Goal: Task Accomplishment & Management: Manage account settings

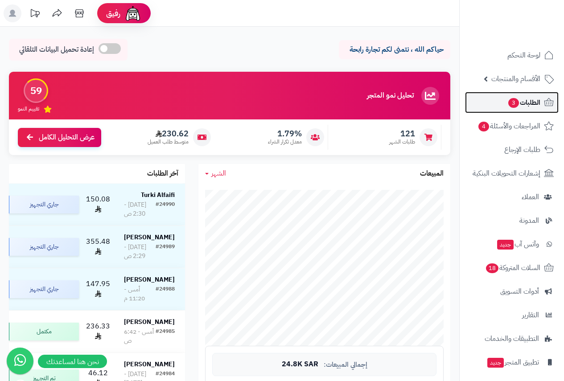
click at [520, 101] on span "الطلبات 3" at bounding box center [523, 102] width 33 height 12
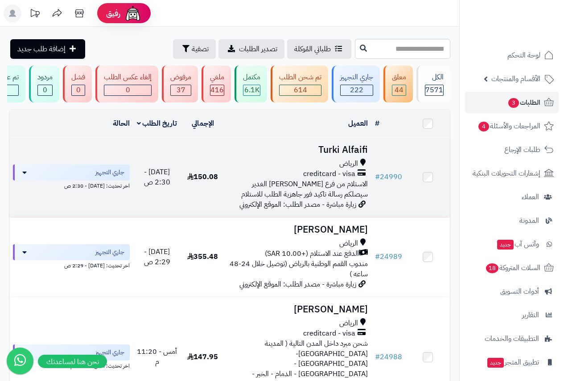
click at [339, 154] on h3 "Turki Alfaifi" at bounding box center [297, 150] width 139 height 10
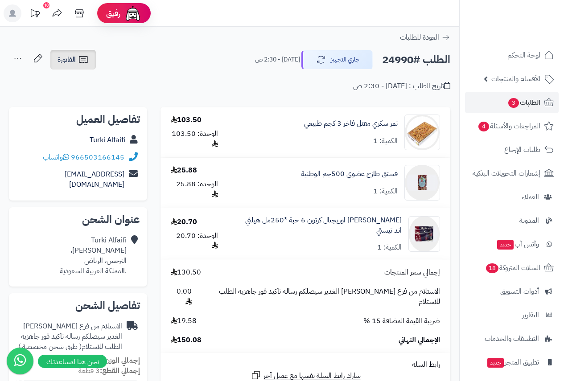
click at [73, 58] on span "الفاتورة" at bounding box center [66, 59] width 18 height 11
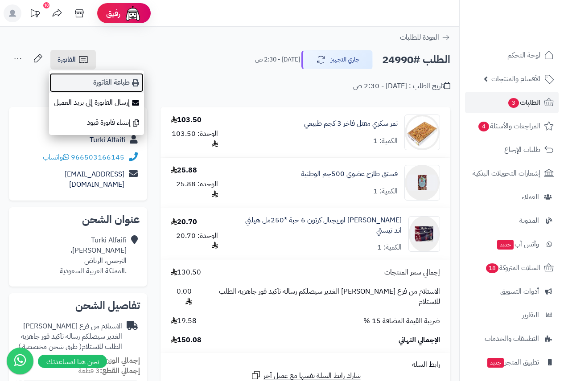
click at [106, 85] on link "طباعة الفاتورة" at bounding box center [96, 83] width 95 height 20
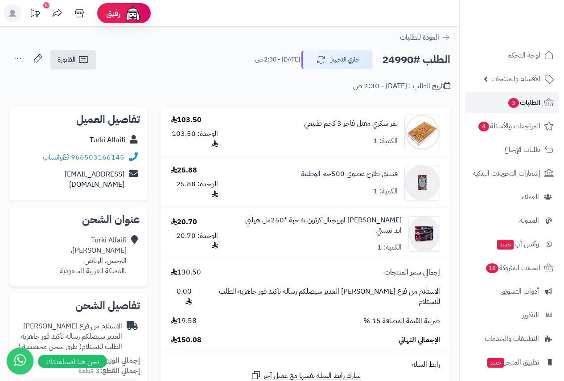
click at [516, 92] on link "الطلبات 3" at bounding box center [512, 102] width 94 height 21
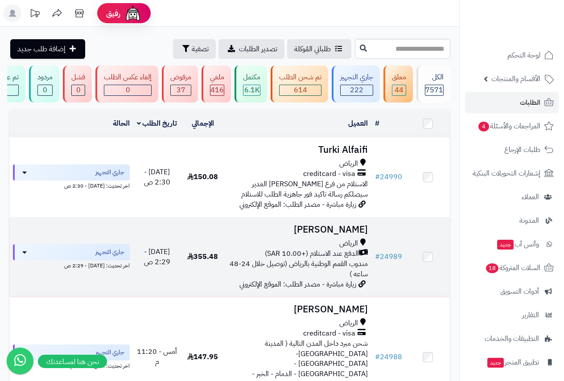
click at [319, 246] on div "الرياض" at bounding box center [297, 243] width 139 height 10
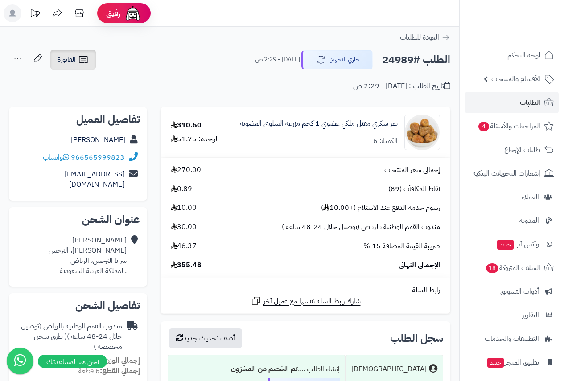
click at [72, 62] on span "الفاتورة" at bounding box center [66, 59] width 18 height 11
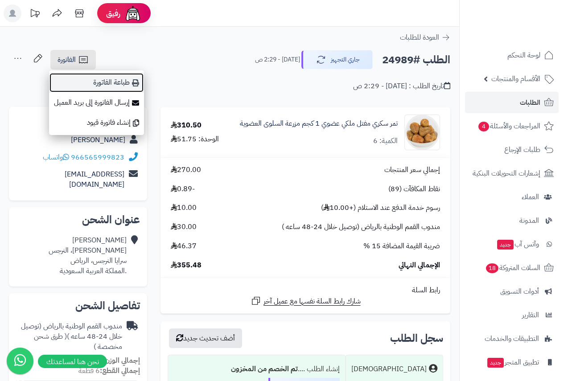
click at [115, 82] on link "طباعة الفاتورة" at bounding box center [96, 83] width 95 height 20
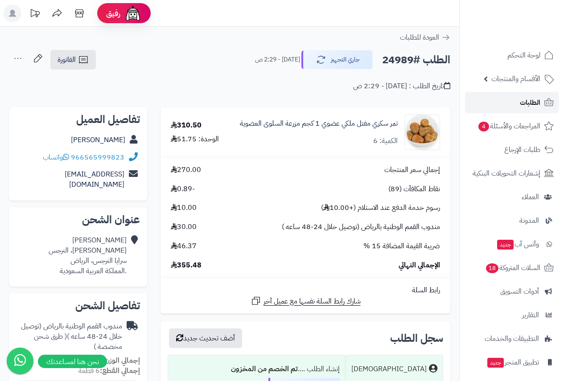
click at [507, 101] on link "الطلبات" at bounding box center [512, 102] width 94 height 21
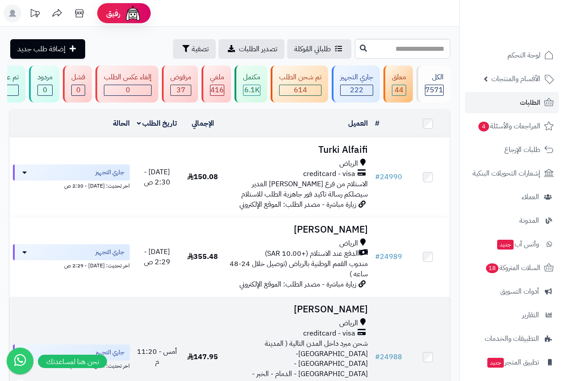
click at [323, 315] on h3 "[PERSON_NAME]" at bounding box center [297, 309] width 139 height 10
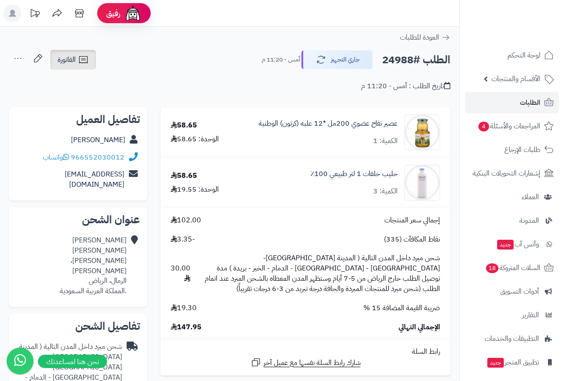
click at [65, 60] on span "الفاتورة" at bounding box center [66, 59] width 18 height 11
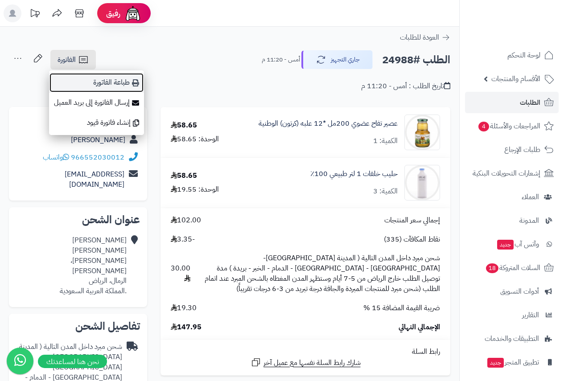
click at [113, 85] on link "طباعة الفاتورة" at bounding box center [96, 83] width 95 height 20
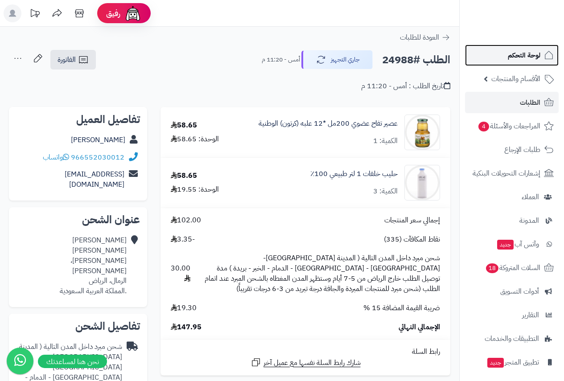
click at [513, 49] on link "لوحة التحكم" at bounding box center [512, 55] width 94 height 21
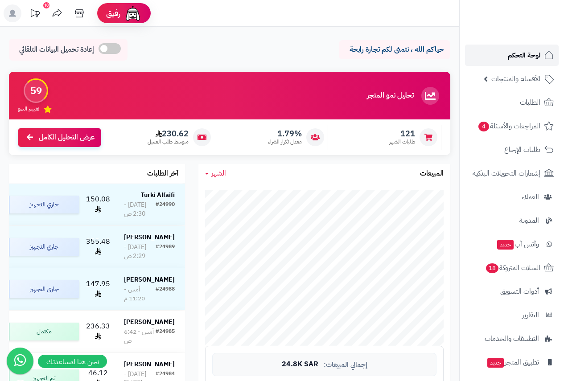
click at [514, 53] on span "لوحة التحكم" at bounding box center [523, 55] width 33 height 12
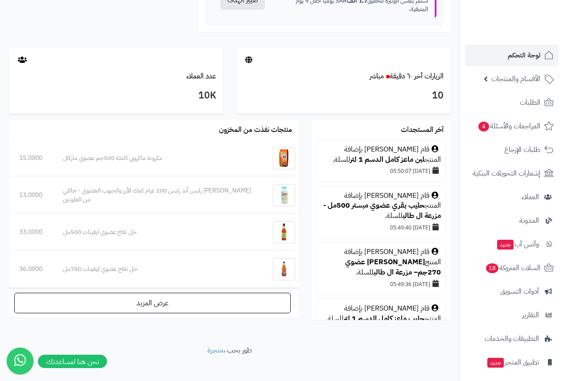
scroll to position [503, 0]
